Goal: Information Seeking & Learning: Stay updated

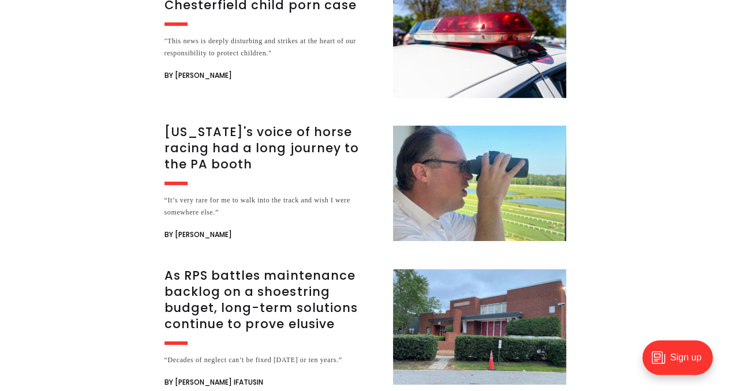
scroll to position [1859, 0]
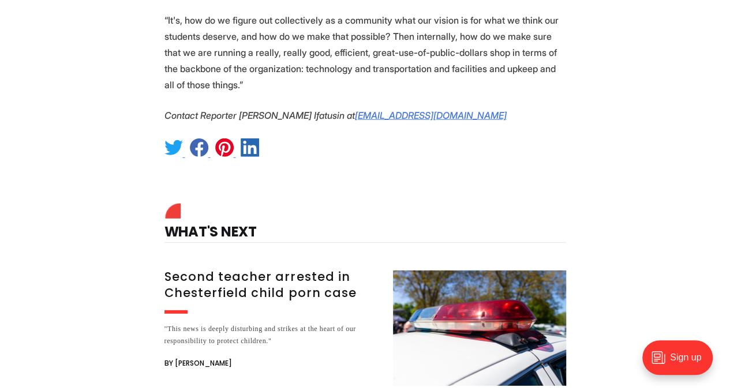
scroll to position [1570, 0]
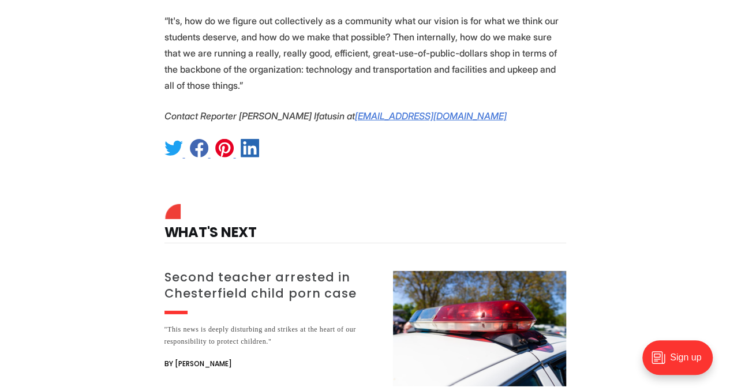
click at [265, 270] on h3 "Second teacher arrested in Chesterfield child porn case" at bounding box center [272, 286] width 215 height 32
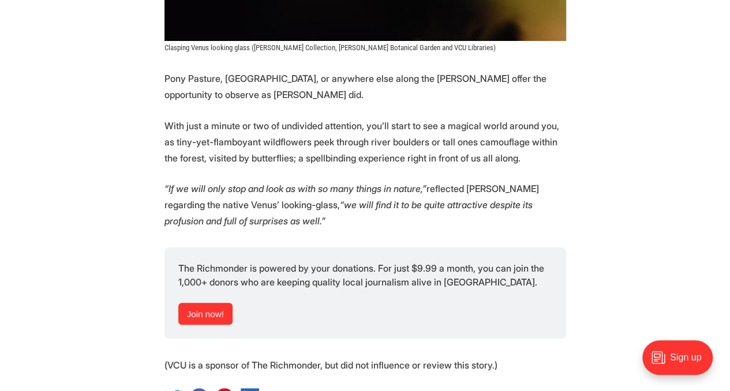
scroll to position [6549, 0]
